Goal: Communication & Community: Ask a question

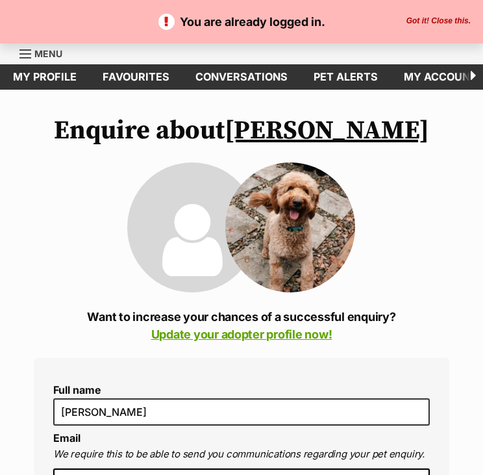
click at [429, 14] on p "You are already logged in." at bounding box center [241, 22] width 457 height 18
click at [429, 21] on button "Got it! Close this." at bounding box center [439, 21] width 72 height 10
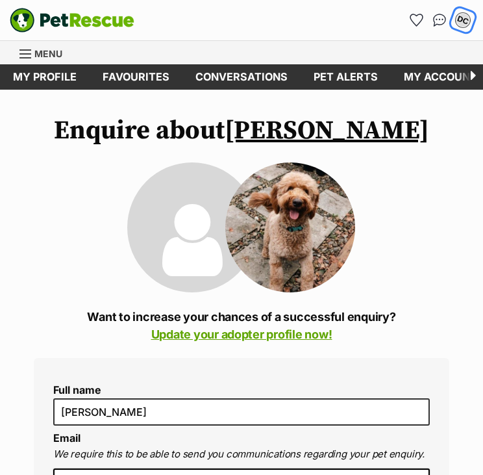
click at [463, 25] on div "DC" at bounding box center [463, 20] width 17 height 17
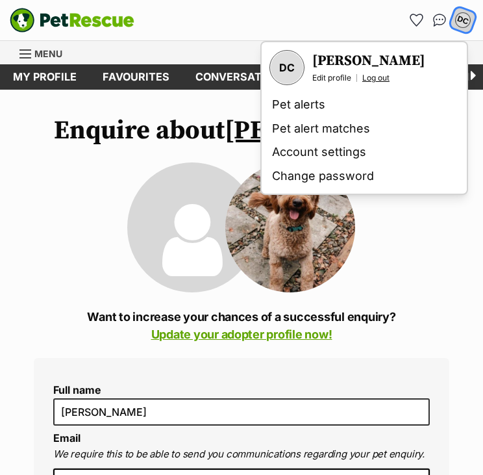
click at [373, 75] on link "Log out" at bounding box center [376, 78] width 27 height 10
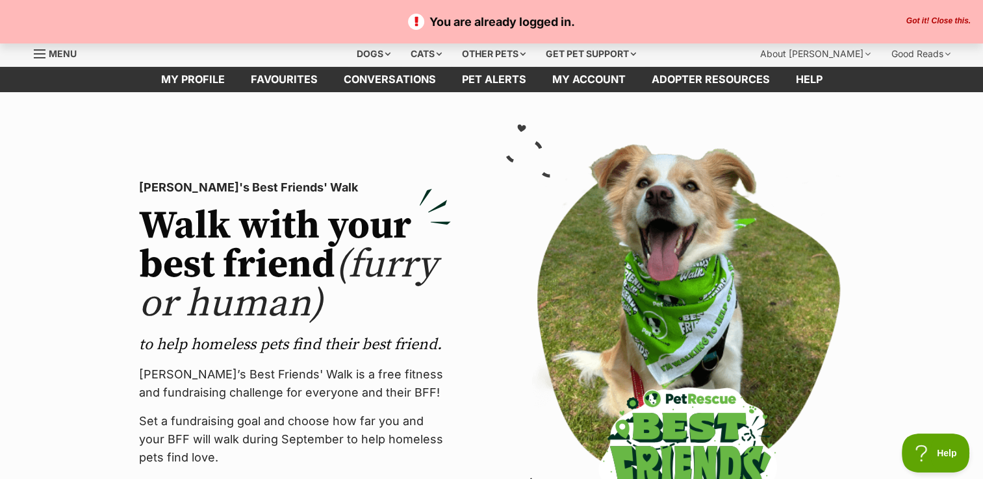
click at [942, 21] on button "Got it! Close this." at bounding box center [938, 21] width 72 height 10
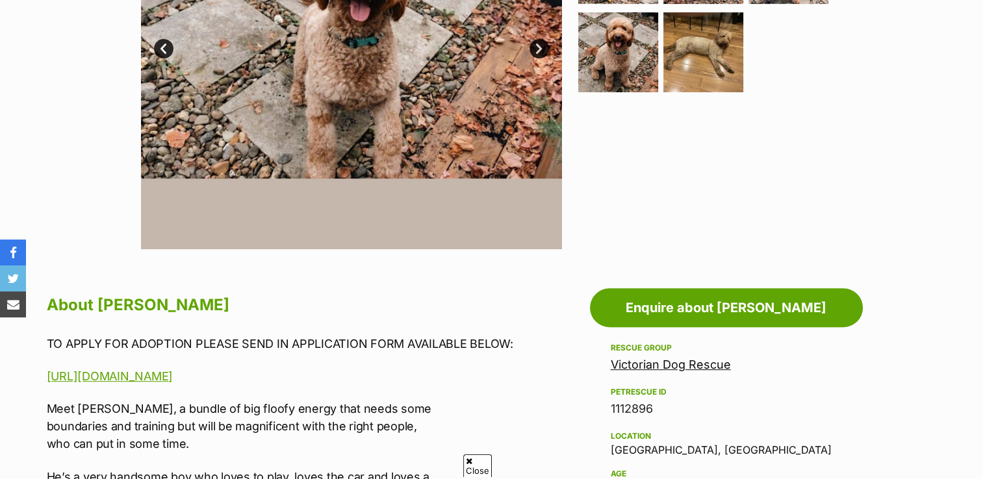
scroll to position [443, 0]
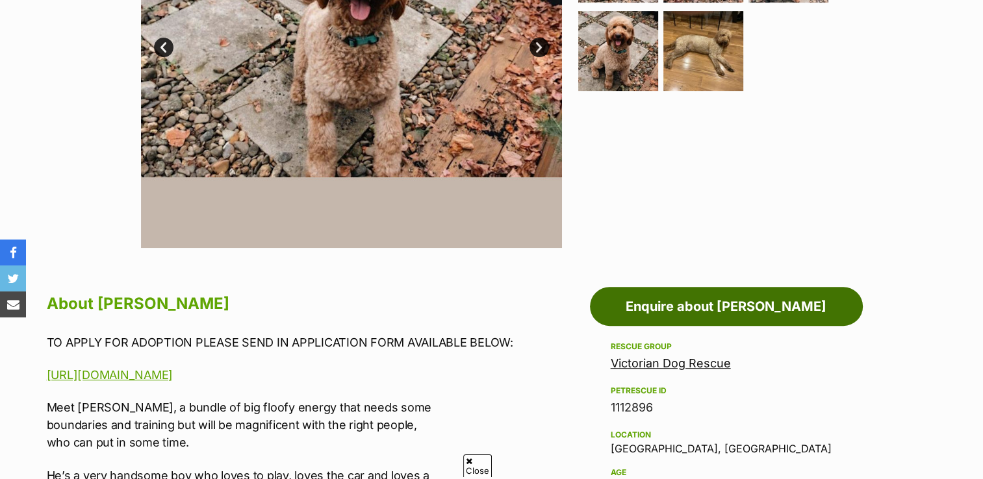
click at [764, 296] on link "Enquire about Kaspar Peggoty" at bounding box center [726, 306] width 273 height 39
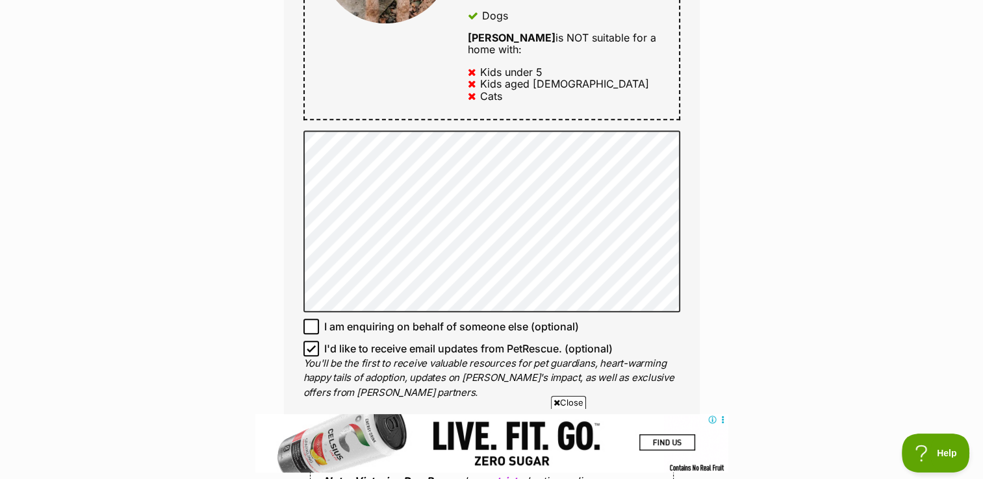
scroll to position [836, 0]
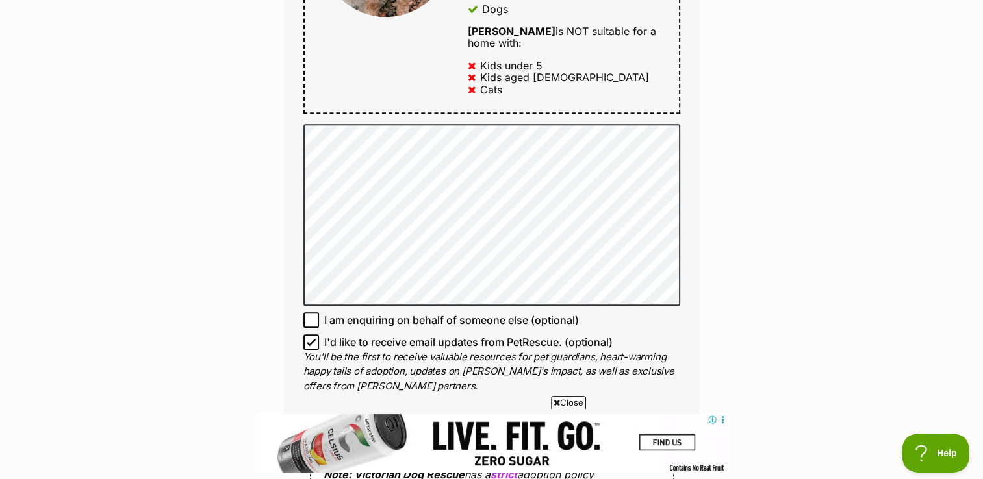
click at [309, 339] on icon at bounding box center [311, 342] width 9 height 9
click at [309, 339] on input "I'd like to receive email updates from PetRescue. (optional)" at bounding box center [311, 343] width 16 height 16
checkbox input "false"
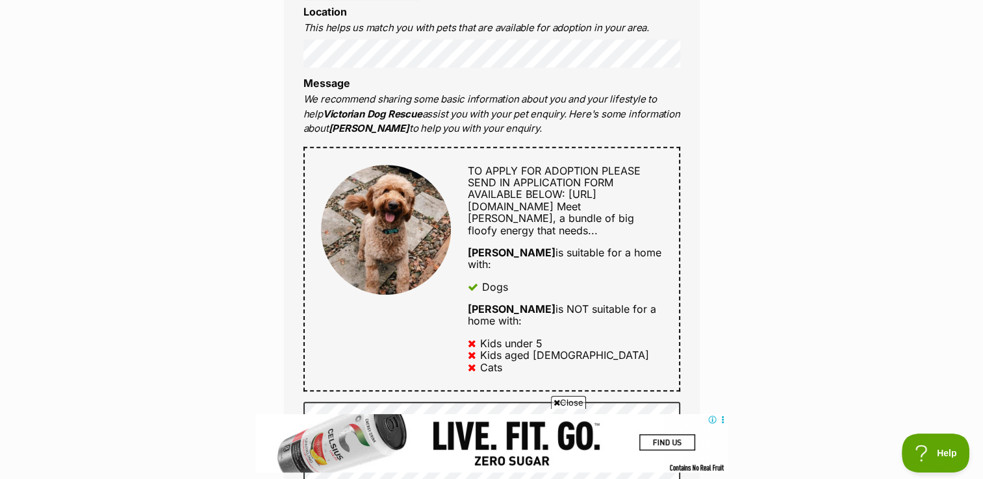
scroll to position [559, 0]
click at [576, 198] on span "https://www.victoriandogrescue.org.au/adopt/" at bounding box center [532, 199] width 129 height 25
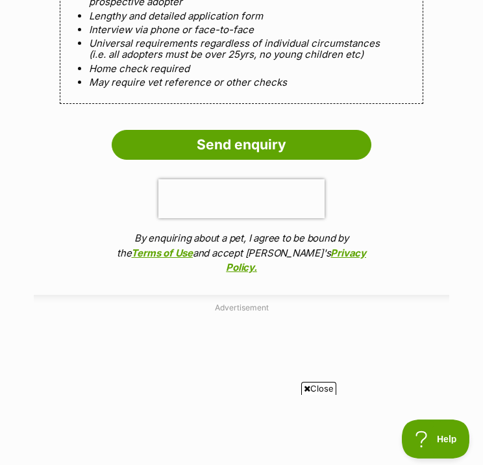
scroll to position [1546, 0]
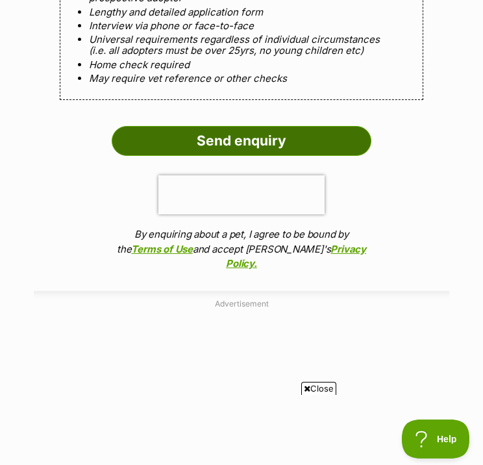
click at [223, 134] on input "Send enquiry" at bounding box center [242, 141] width 260 height 30
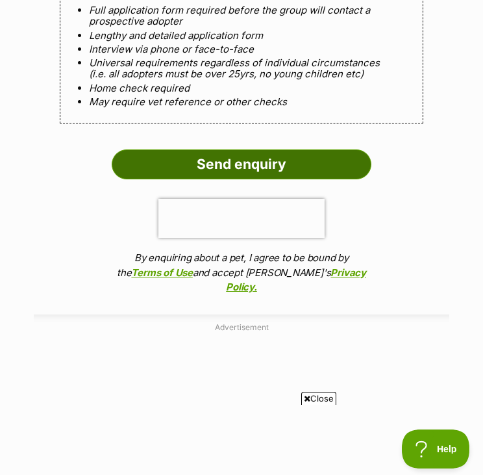
scroll to position [1523, 0]
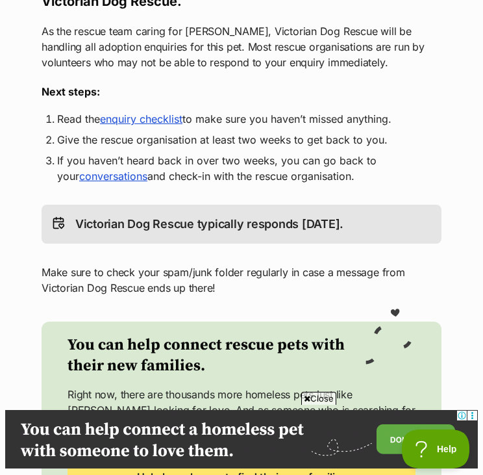
scroll to position [261, 0]
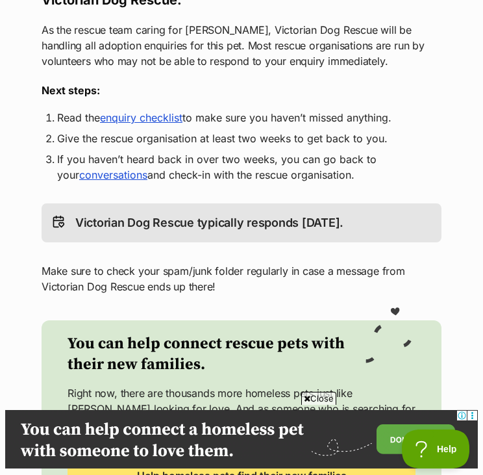
click at [451, 207] on main "Return to [PERSON_NAME]'s profile Woof! Meow! Thank you for enquiring about [PE…" at bounding box center [241, 196] width 483 height 737
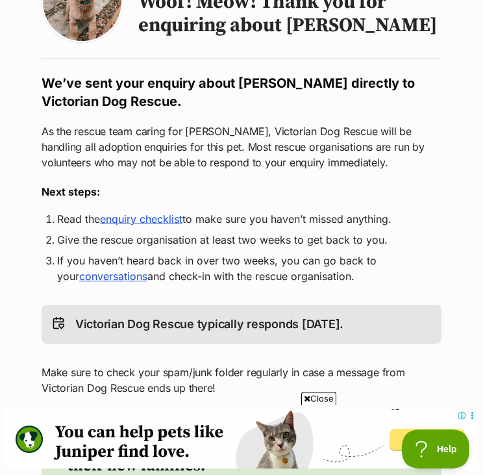
scroll to position [167, 0]
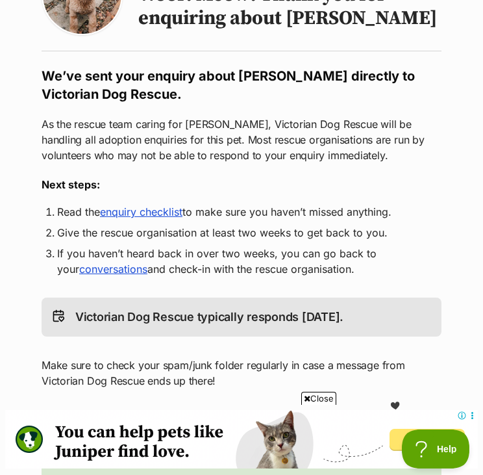
click at [159, 210] on link "enquiry checklist" at bounding box center [141, 211] width 83 height 13
